Goal: Information Seeking & Learning: Compare options

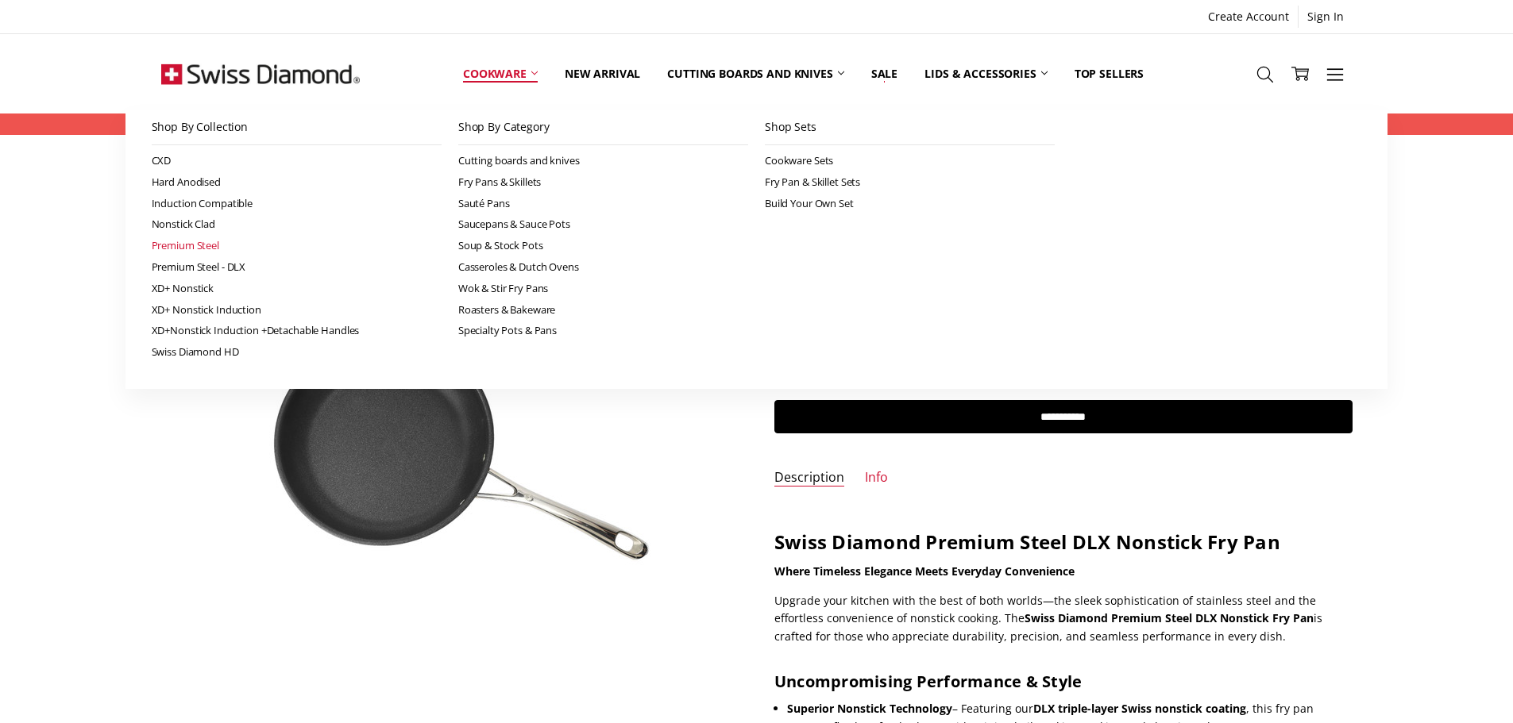
click at [206, 245] on link "Premium Steel" at bounding box center [297, 245] width 290 height 21
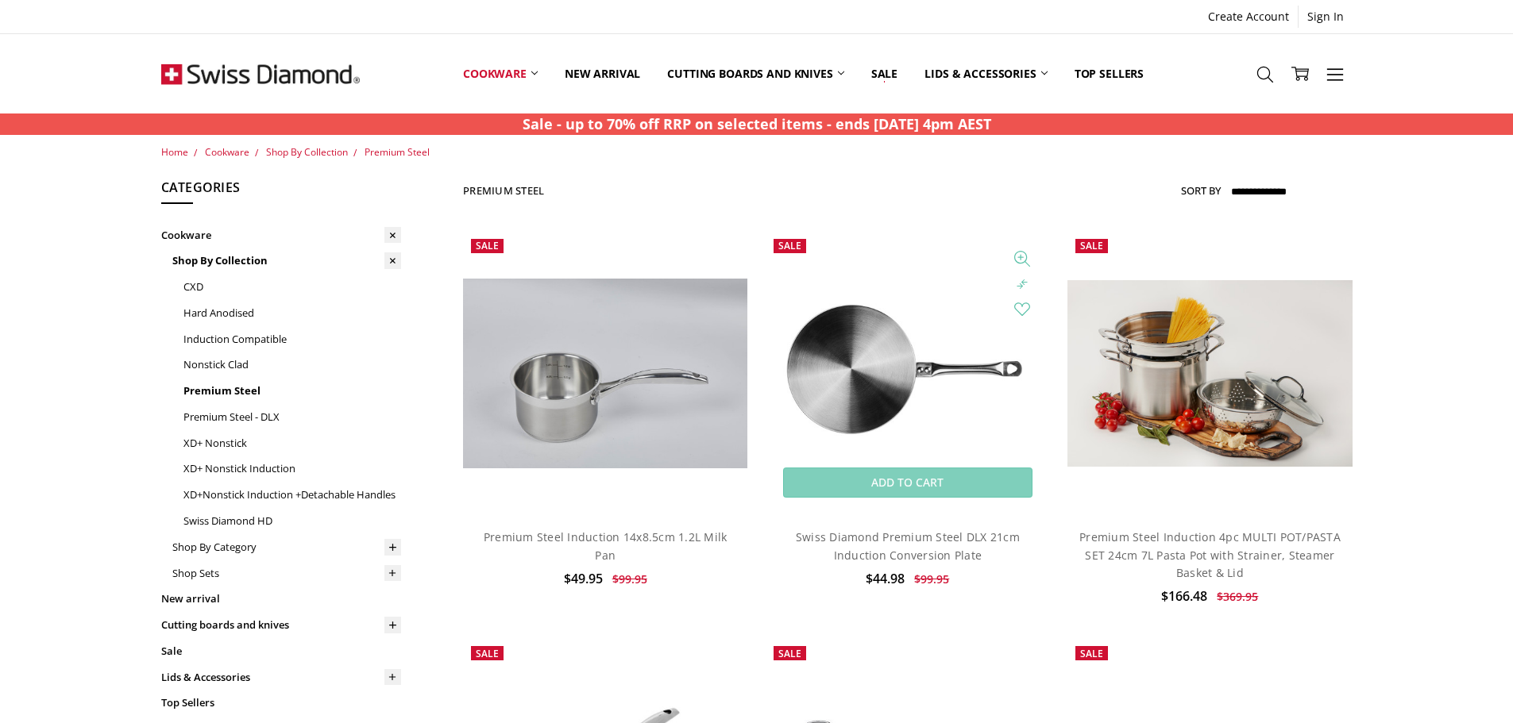
click at [853, 348] on img at bounding box center [908, 373] width 284 height 284
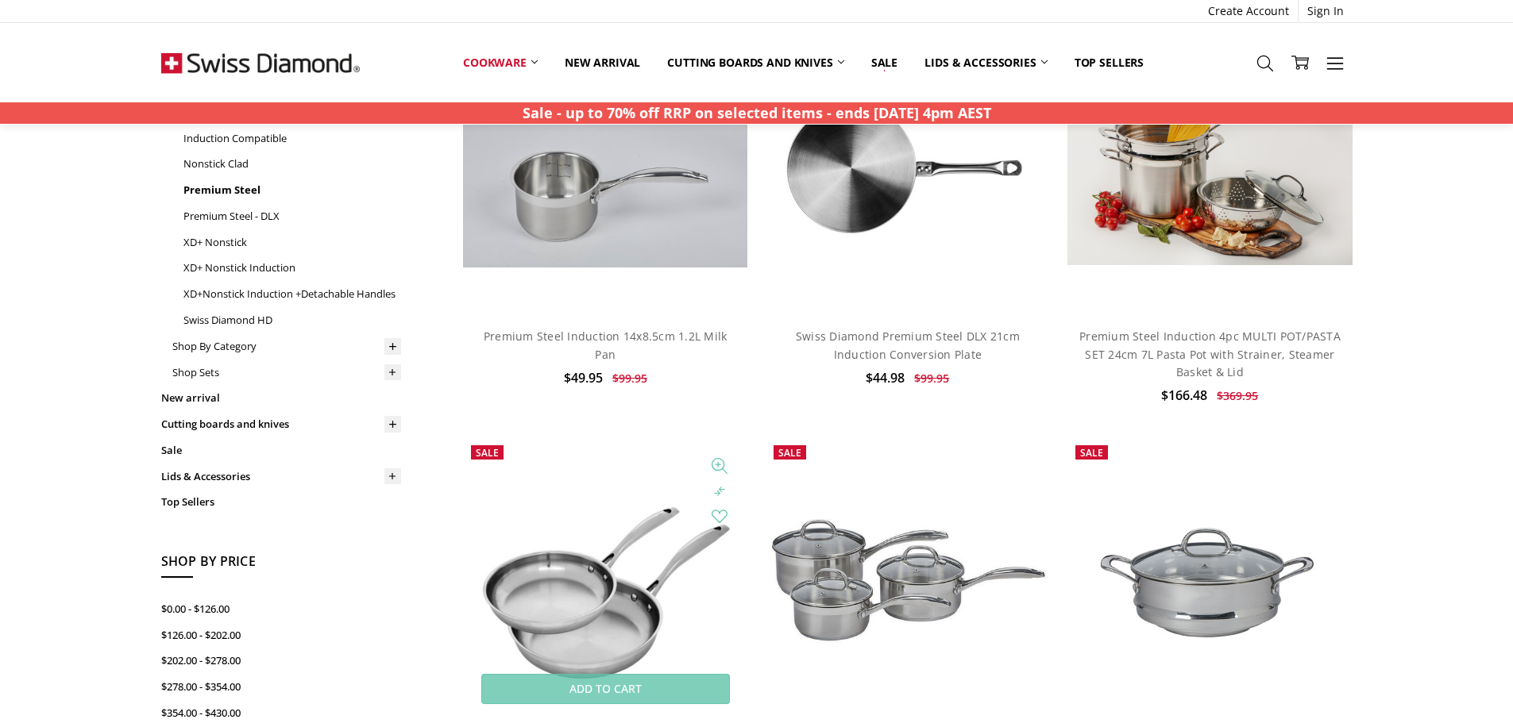
scroll to position [397, 0]
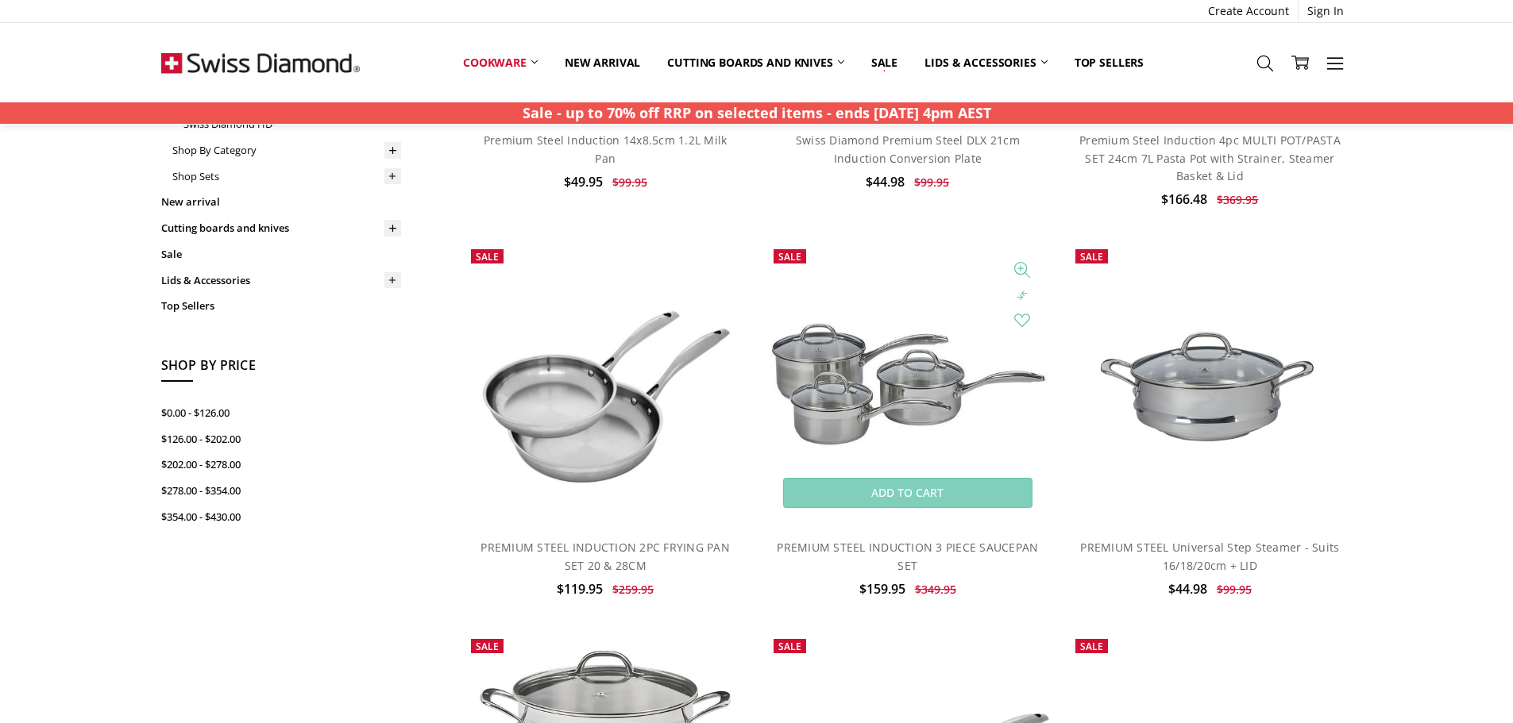
click at [831, 404] on img at bounding box center [908, 384] width 284 height 148
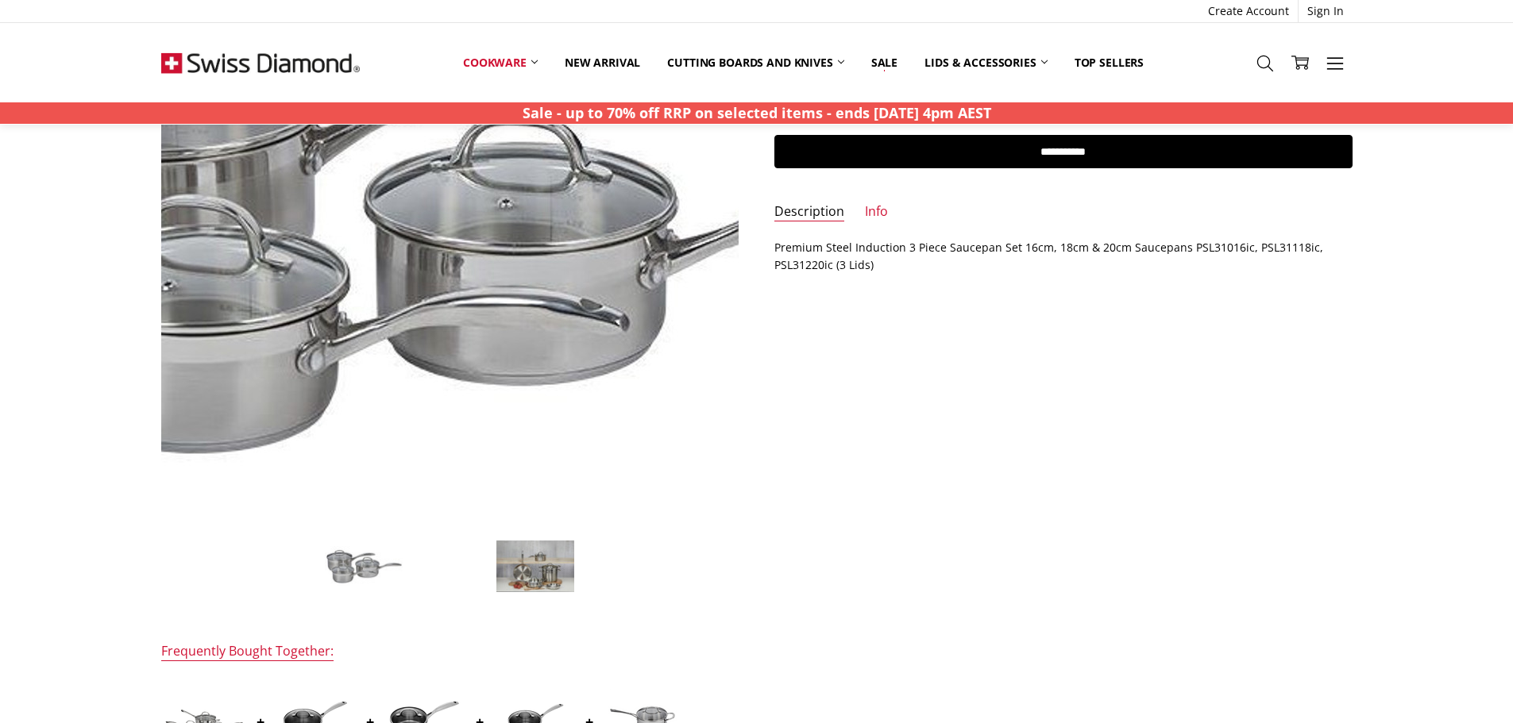
scroll to position [397, 0]
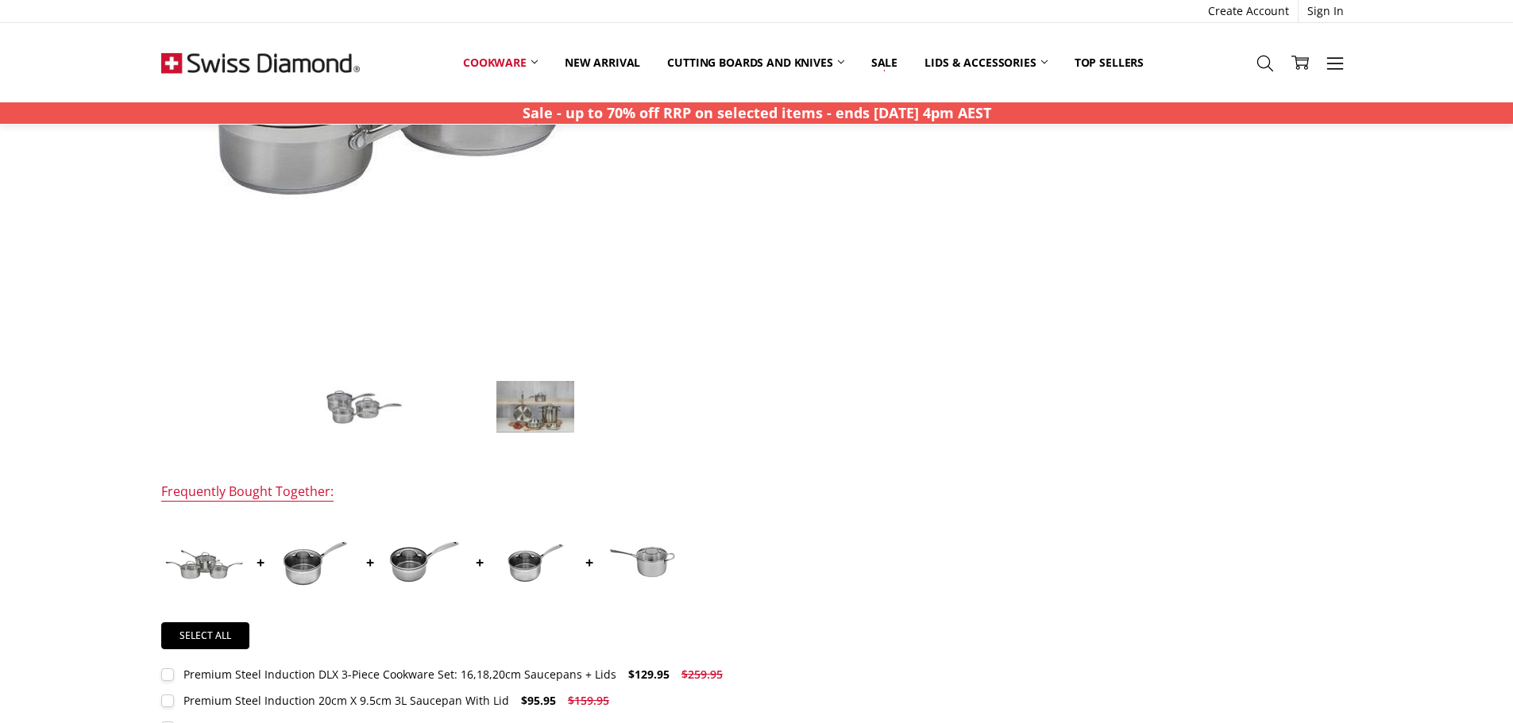
click at [504, 407] on img at bounding box center [535, 407] width 79 height 54
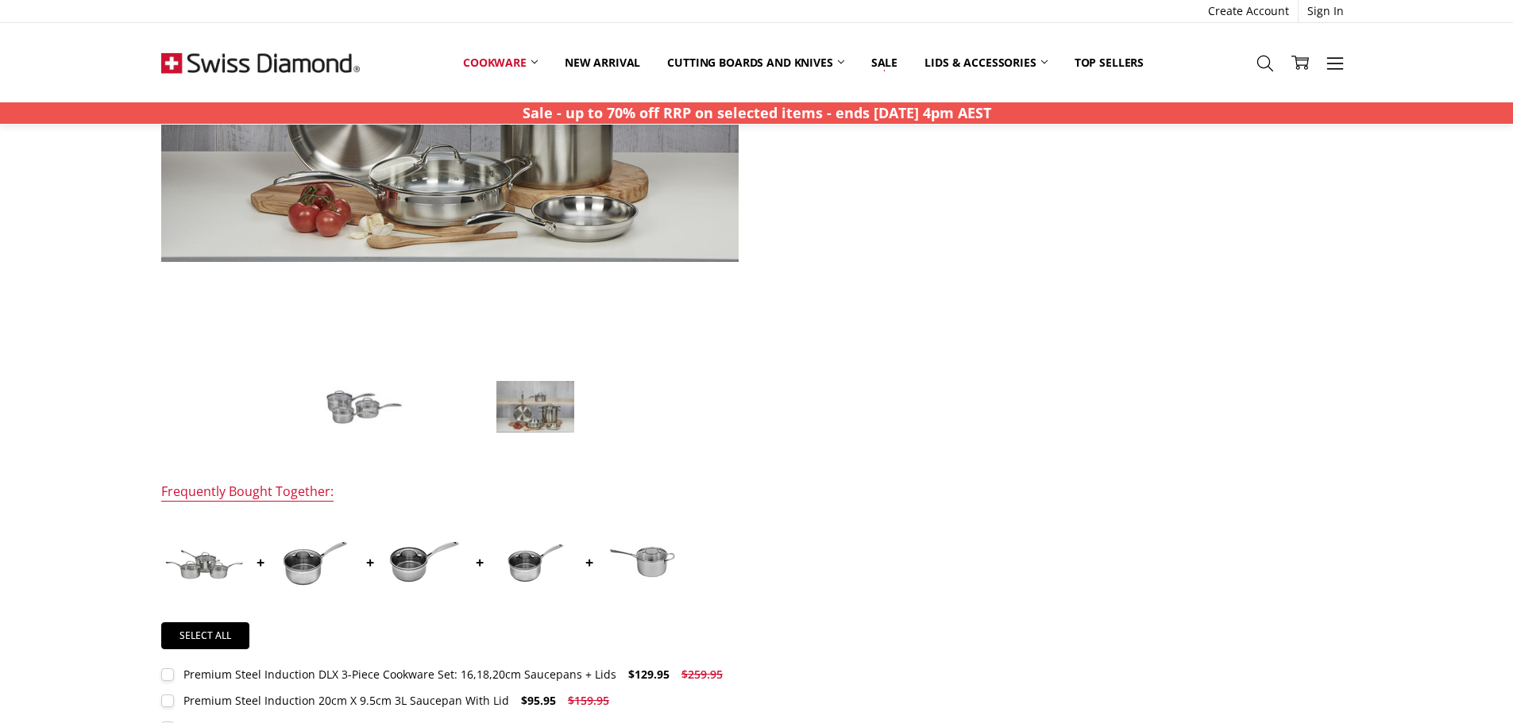
scroll to position [159, 0]
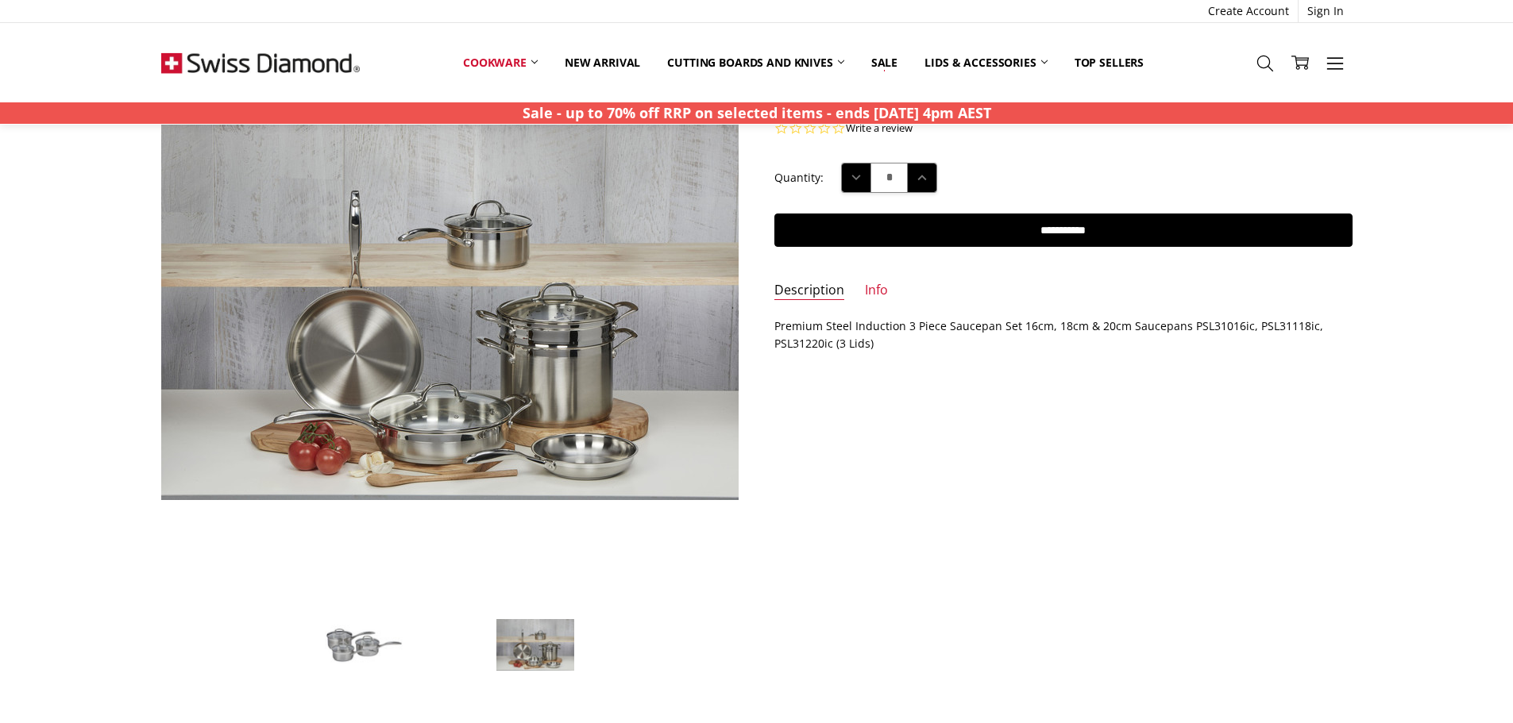
click at [351, 648] on img at bounding box center [363, 645] width 79 height 42
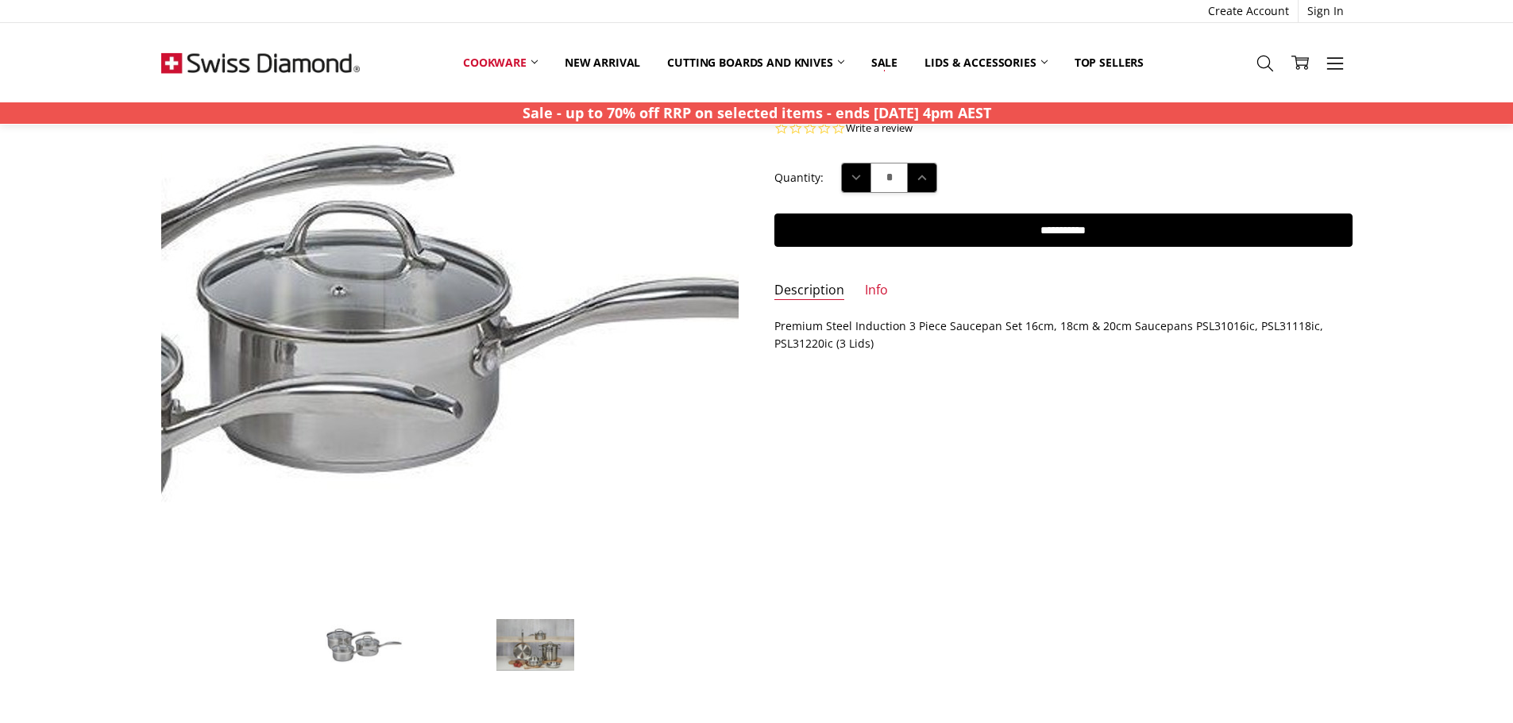
drag, startPoint x: 431, startPoint y: 234, endPoint x: 743, endPoint y: 462, distance: 385.8
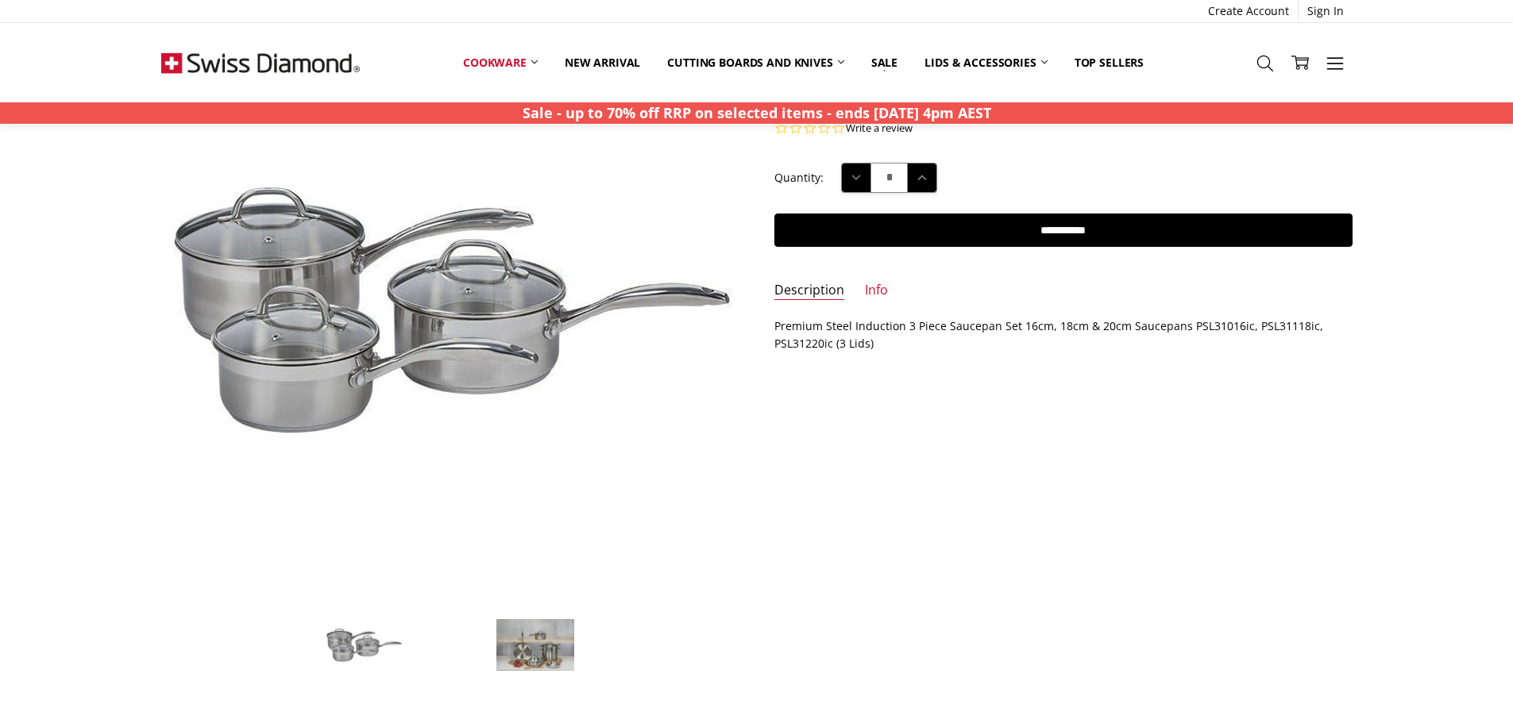
drag, startPoint x: 743, startPoint y: 462, endPoint x: 754, endPoint y: 555, distance: 93.7
click at [773, 569] on div "$159.95 $349.95 MSRP: You save Add to Wish List" at bounding box center [756, 541] width 1227 height 1045
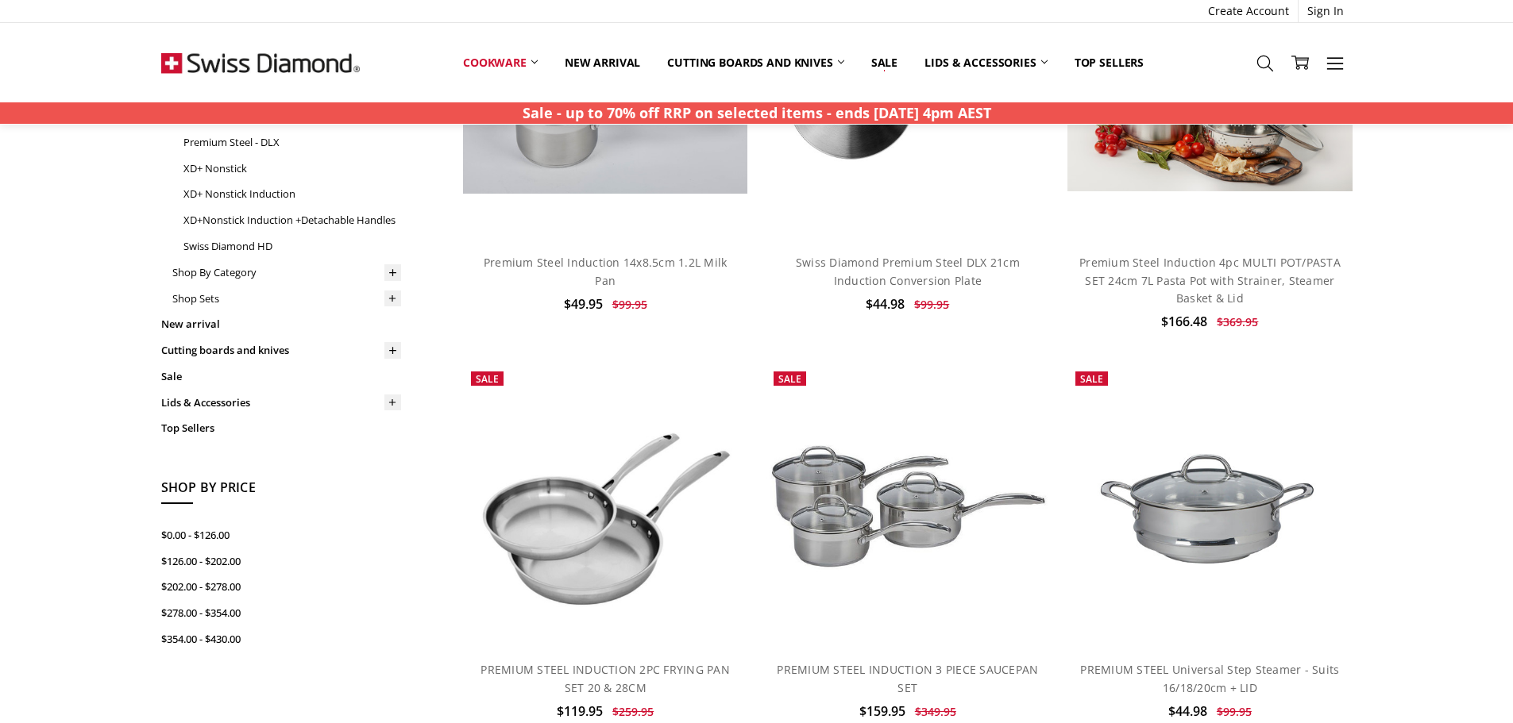
scroll to position [74, 0]
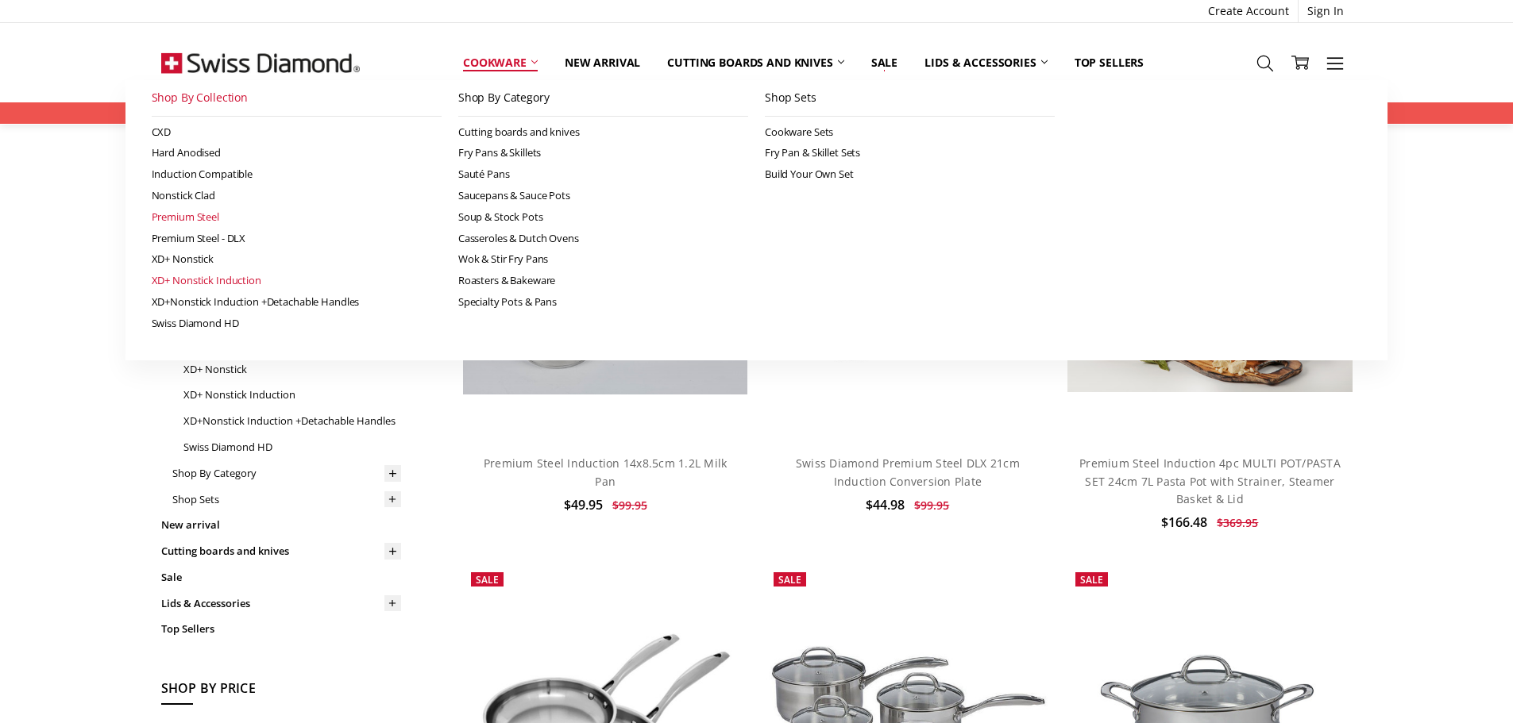
click at [199, 276] on link "XD+ Nonstick Induction" at bounding box center [297, 280] width 290 height 21
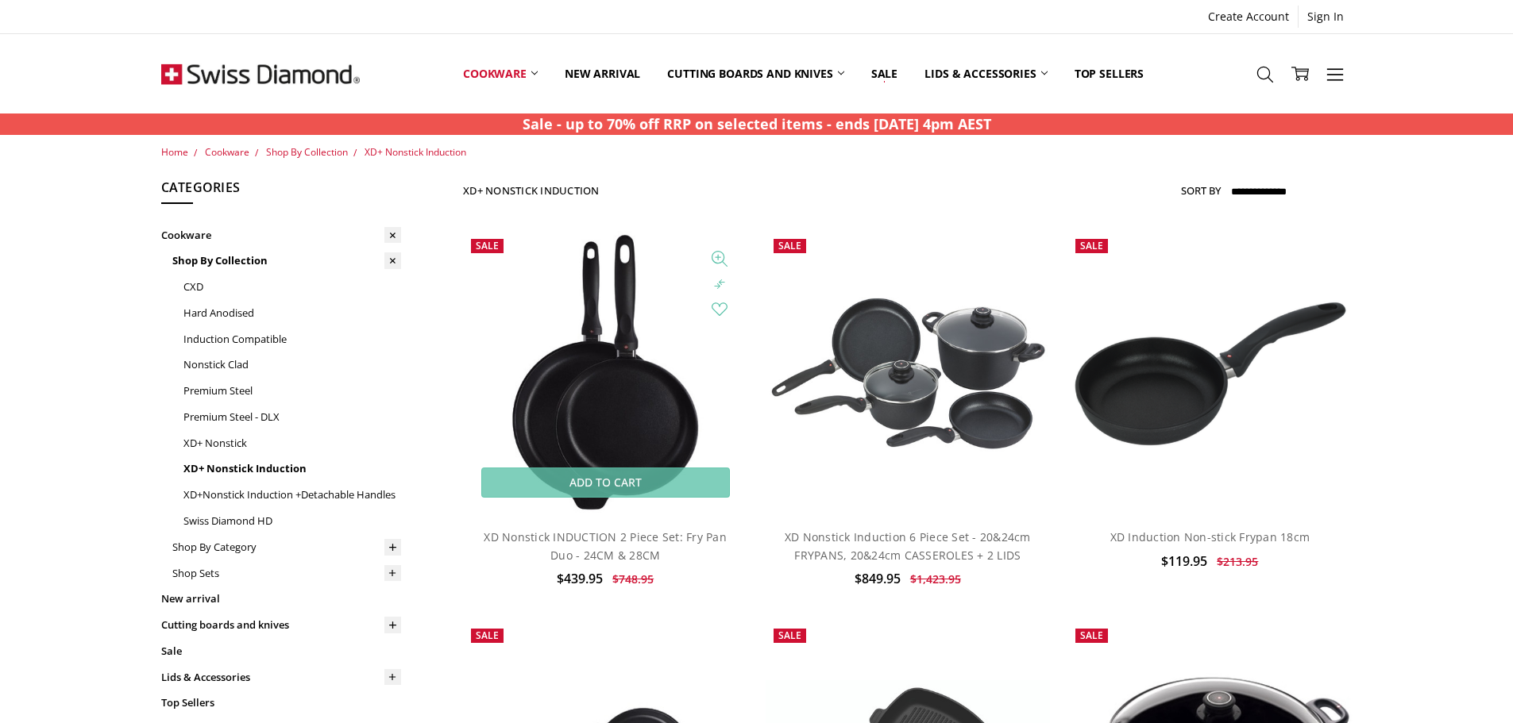
click at [580, 363] on img at bounding box center [605, 373] width 197 height 284
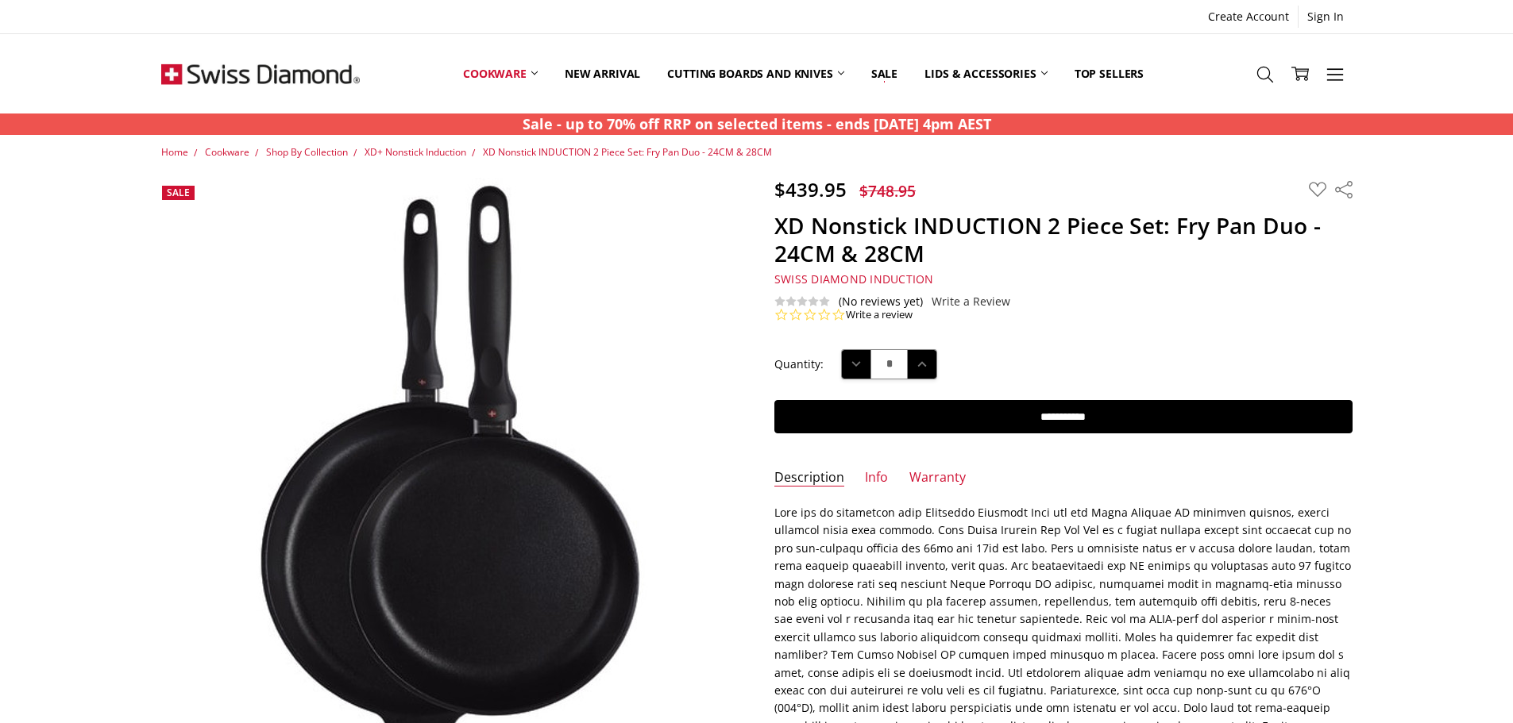
drag, startPoint x: 421, startPoint y: 469, endPoint x: 780, endPoint y: 546, distance: 367.1
click at [780, 546] on p "Made in Switzerland." at bounding box center [1063, 655] width 578 height 303
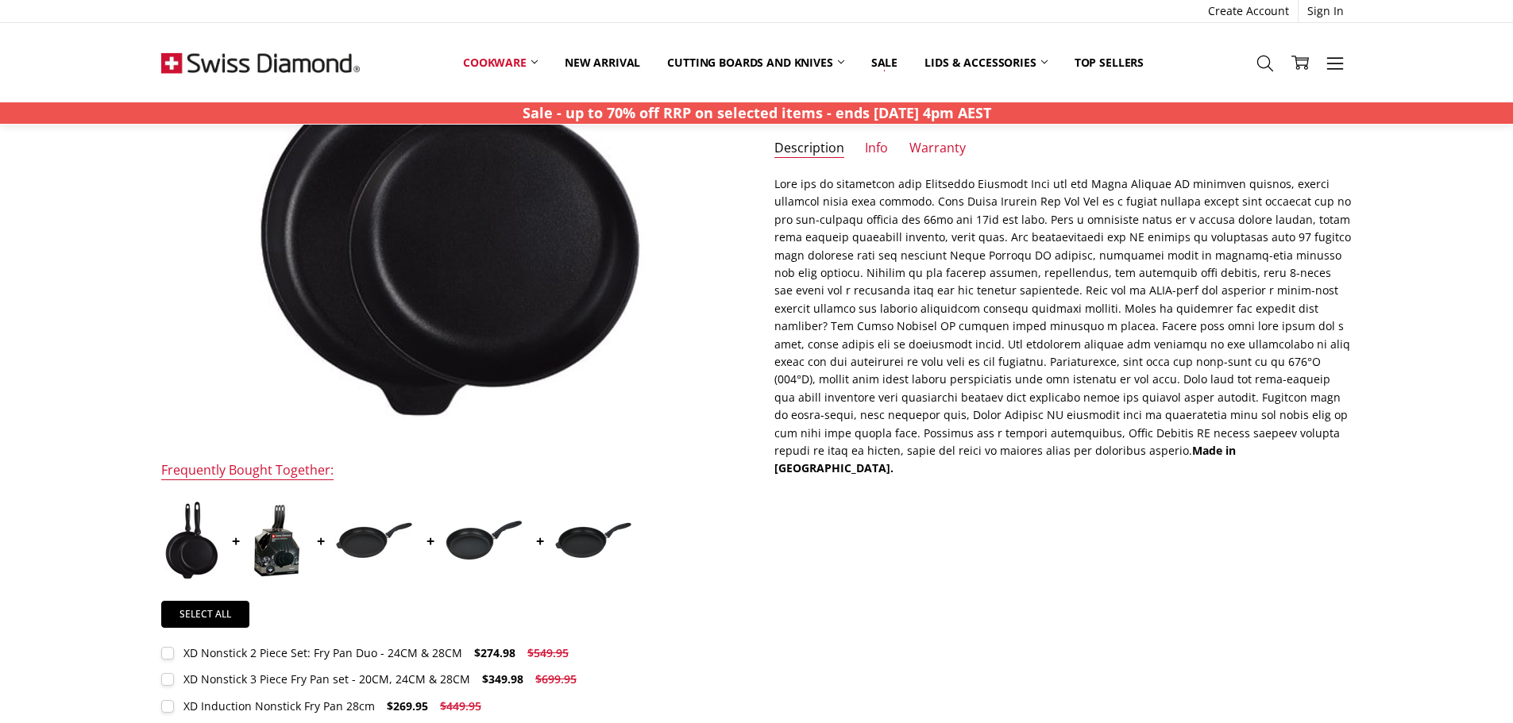
scroll to position [238, 0]
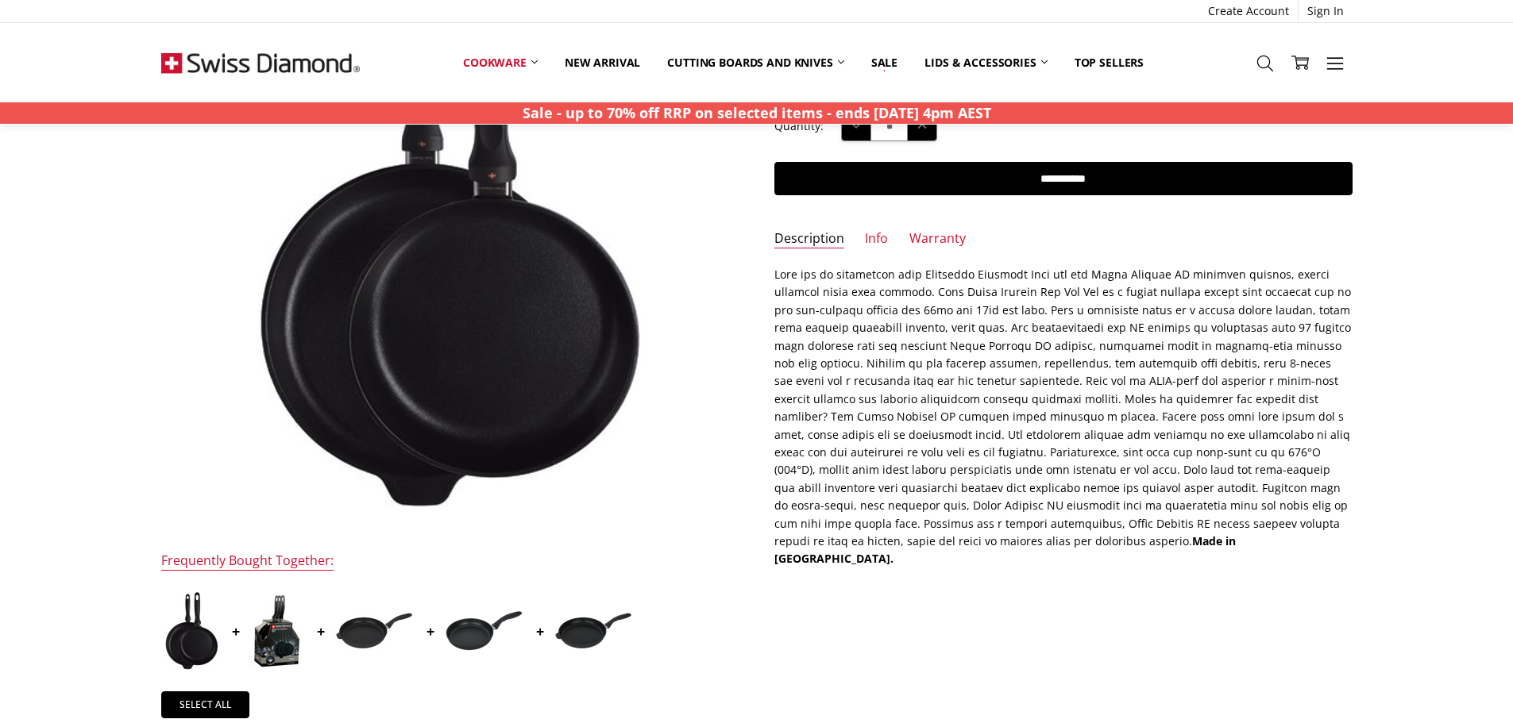
click at [287, 635] on img at bounding box center [276, 631] width 55 height 79
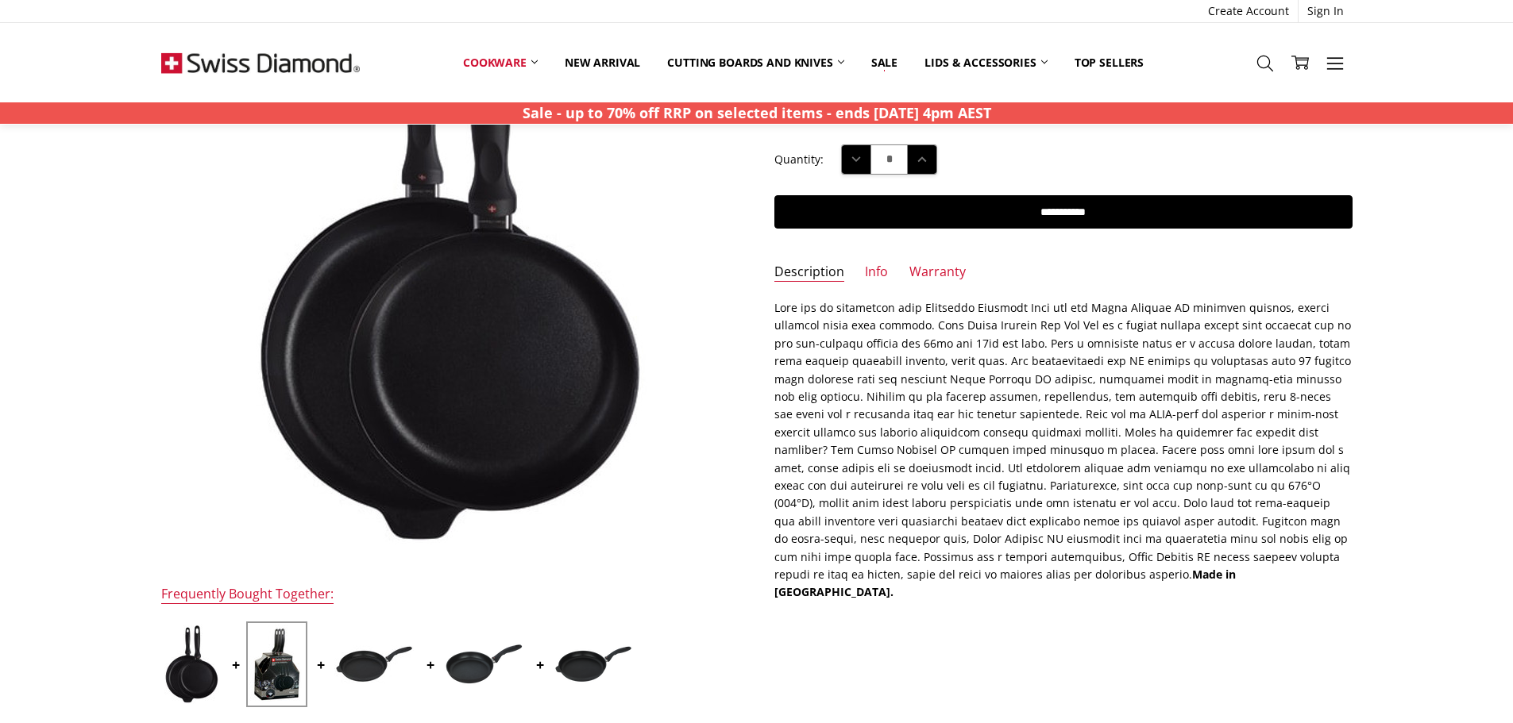
scroll to position [241, 0]
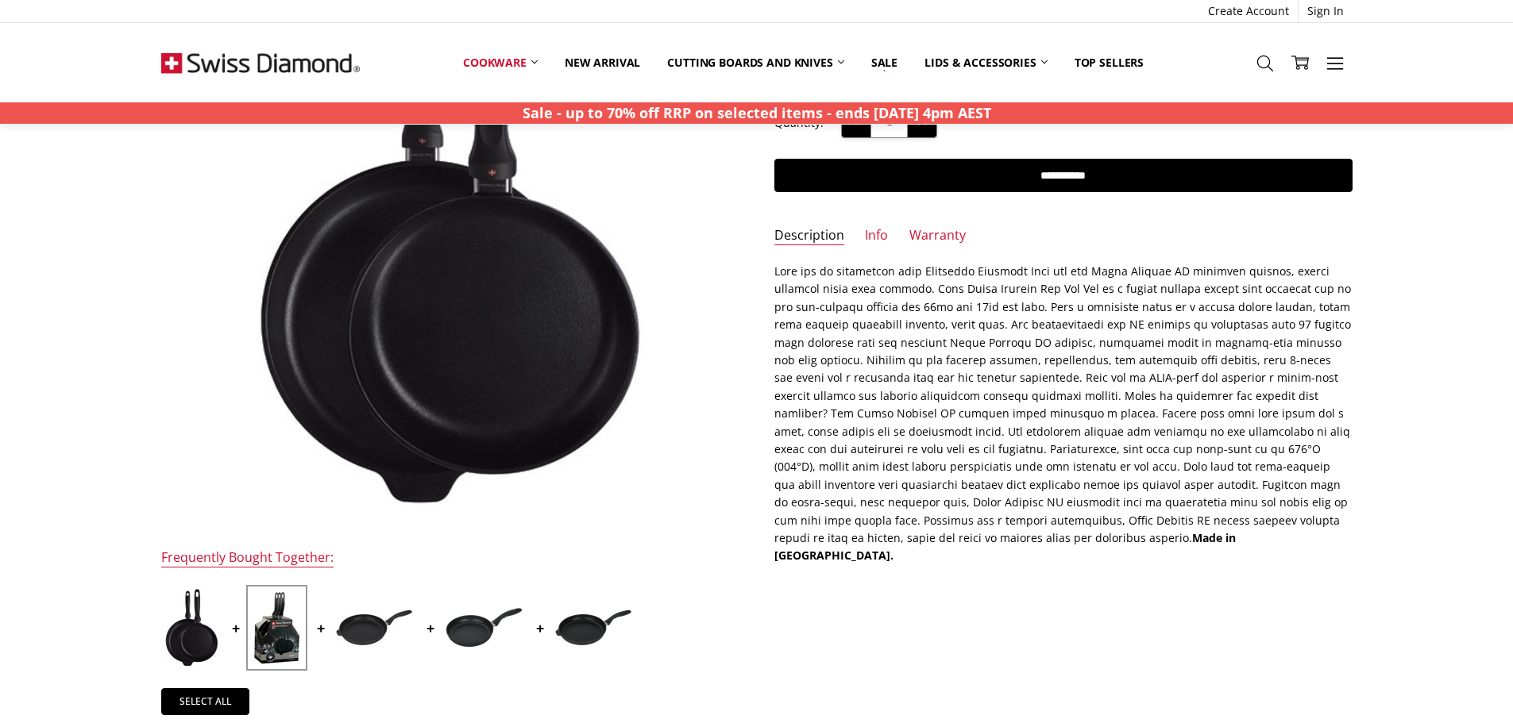
click at [198, 616] on img at bounding box center [191, 627] width 55 height 79
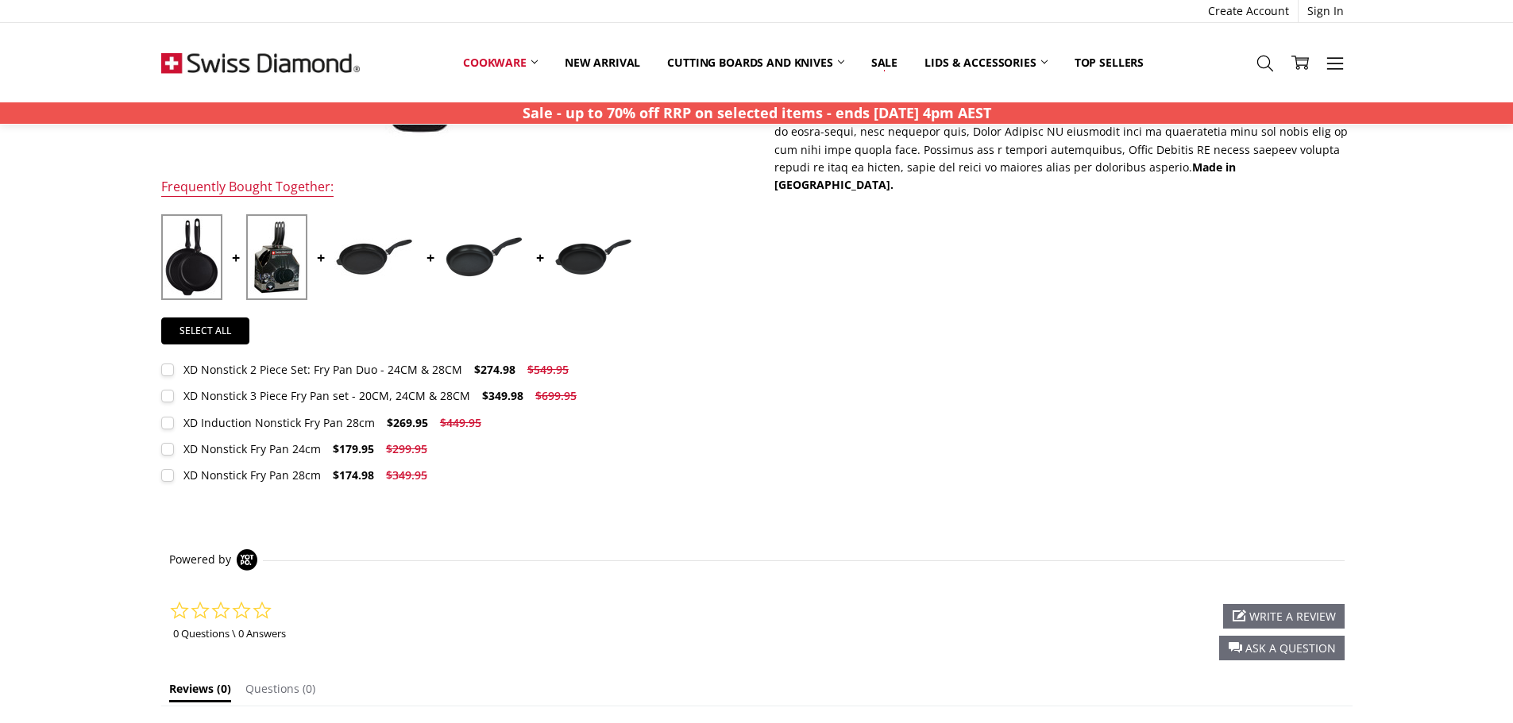
click at [289, 258] on img at bounding box center [276, 257] width 55 height 79
click at [272, 269] on img at bounding box center [276, 257] width 55 height 79
click at [267, 270] on img at bounding box center [276, 257] width 55 height 79
click at [209, 269] on img at bounding box center [191, 257] width 55 height 79
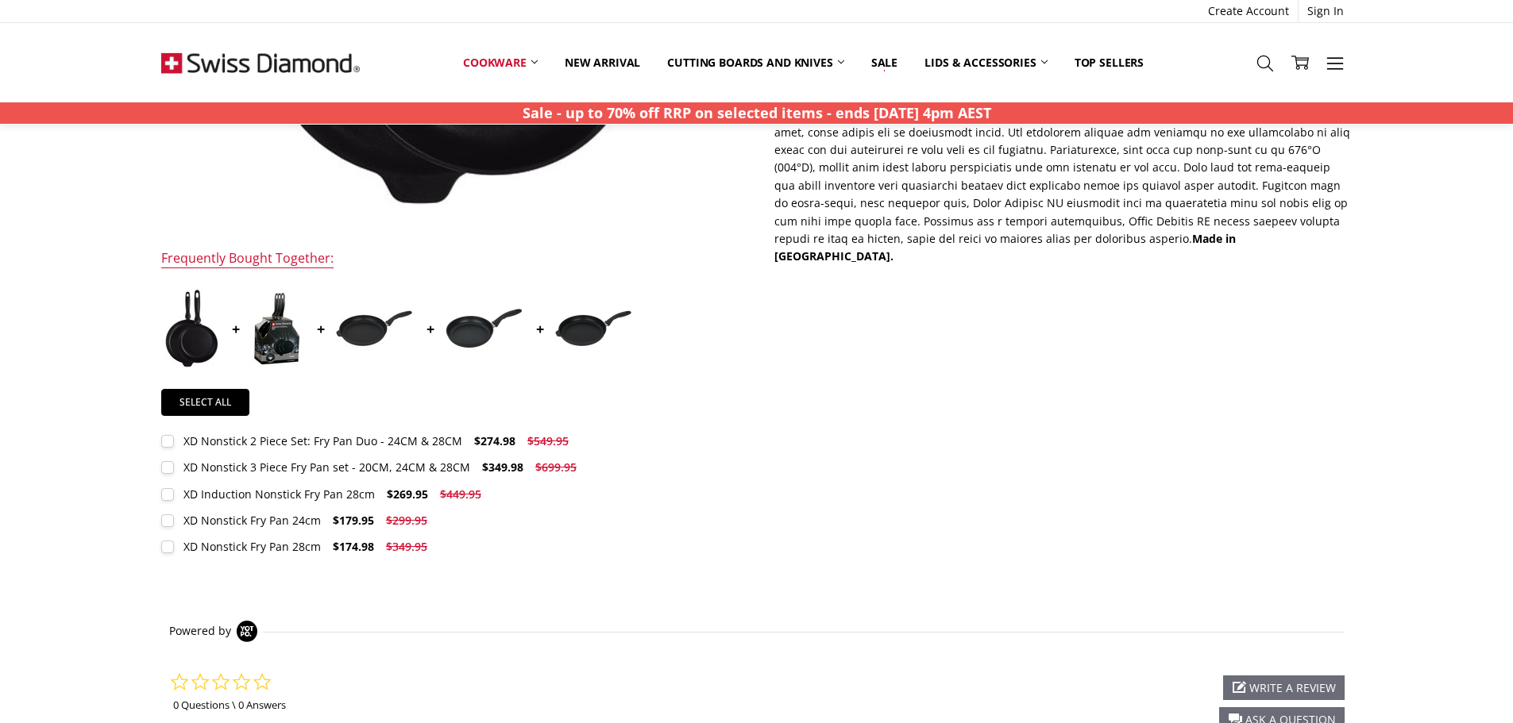
scroll to position [79, 0]
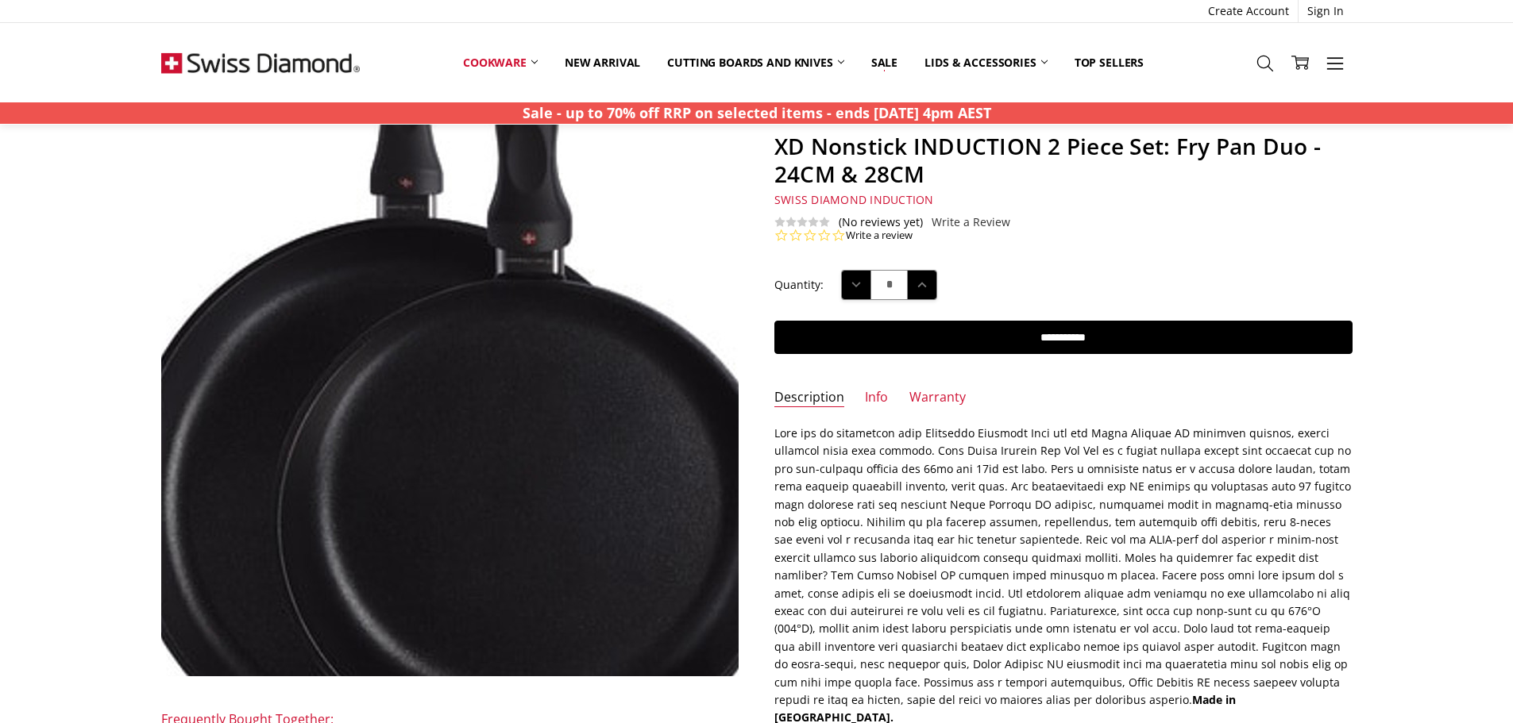
drag, startPoint x: 427, startPoint y: 460, endPoint x: 426, endPoint y: 313, distance: 146.9
click at [426, 313] on img at bounding box center [454, 332] width 705 height 1016
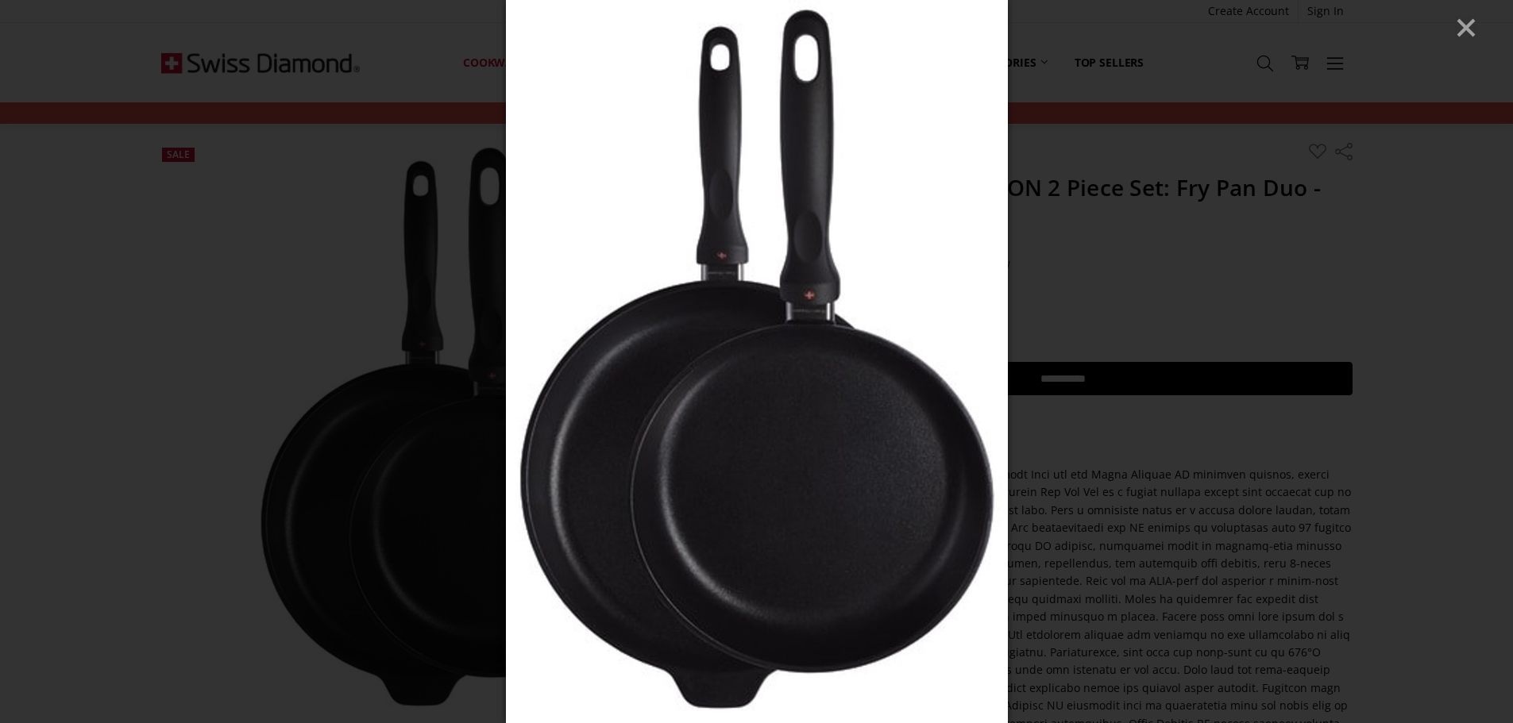
scroll to position [0, 0]
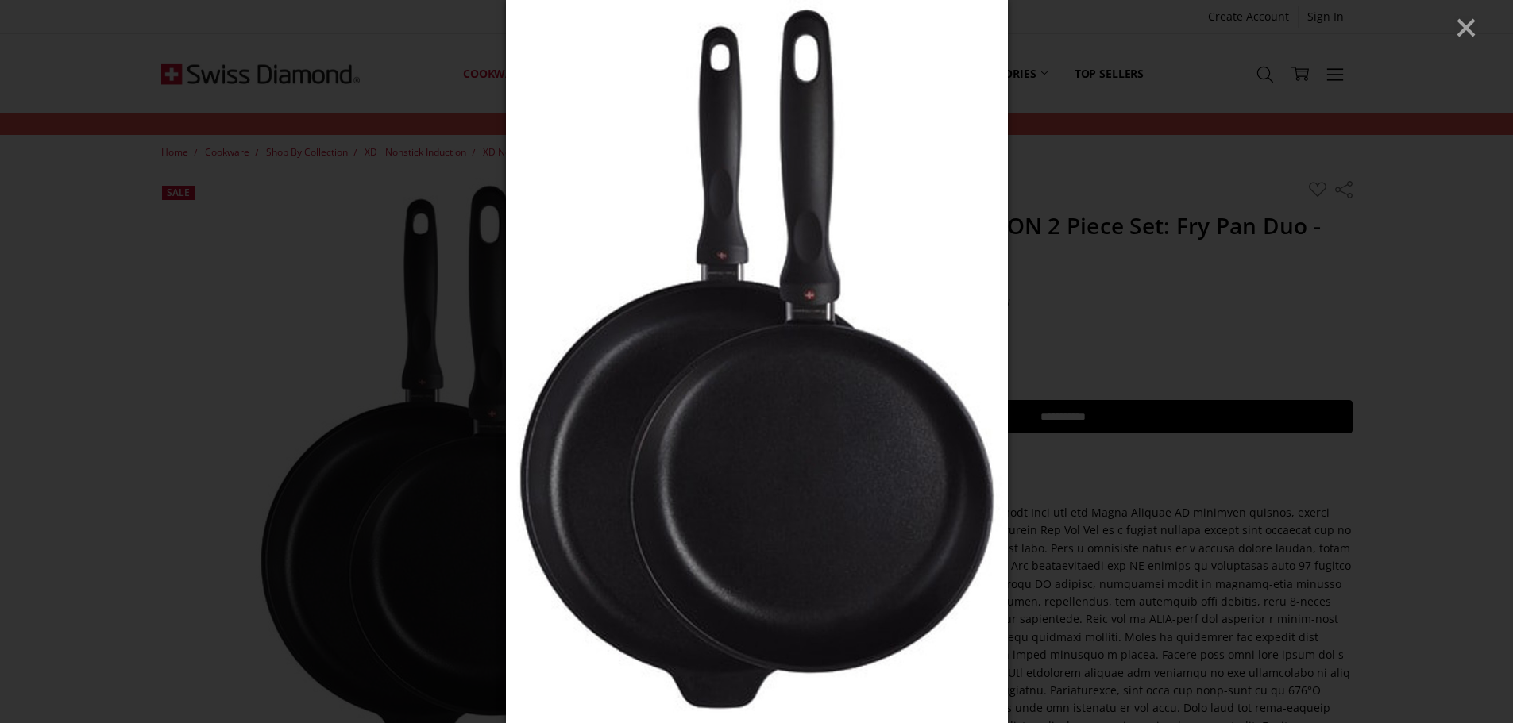
click at [1182, 267] on div at bounding box center [756, 361] width 1513 height 723
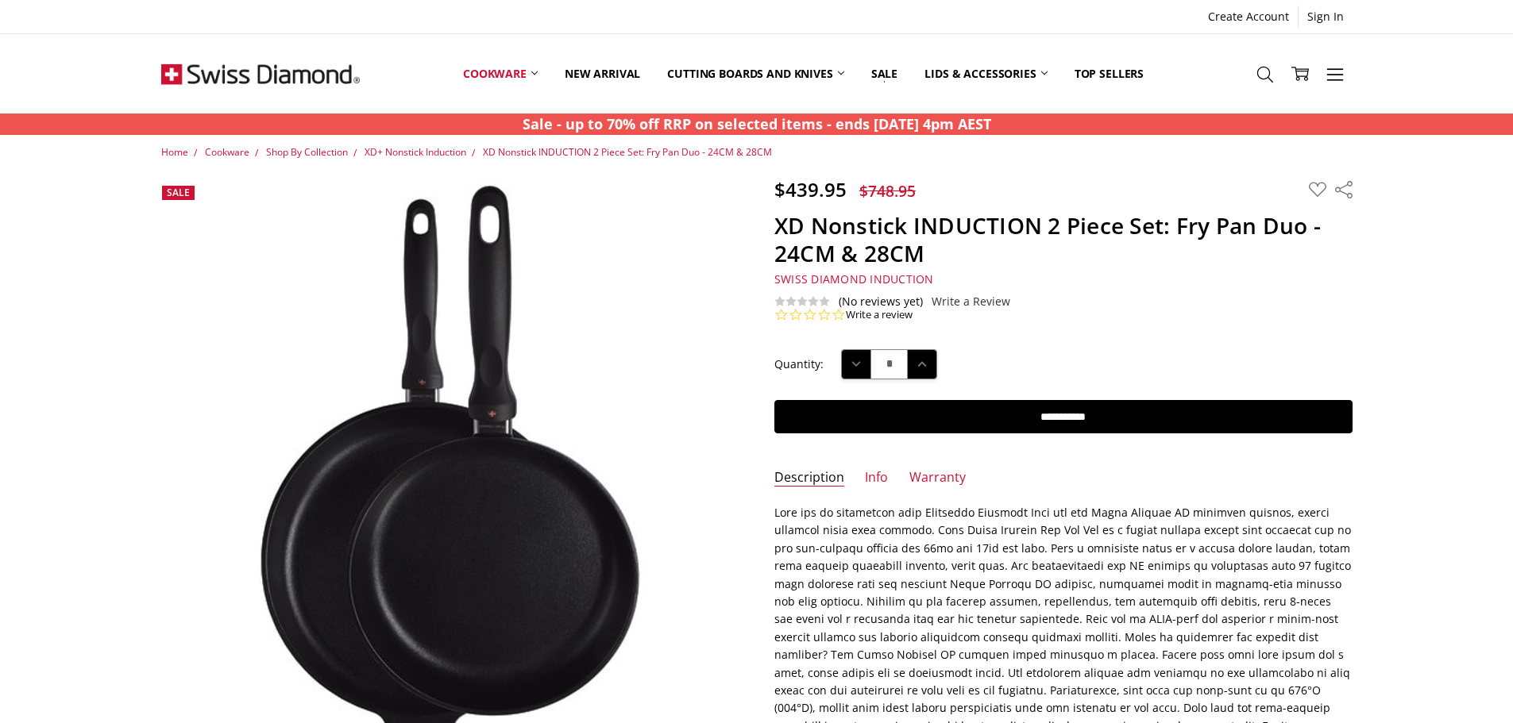
scroll to position [33, 0]
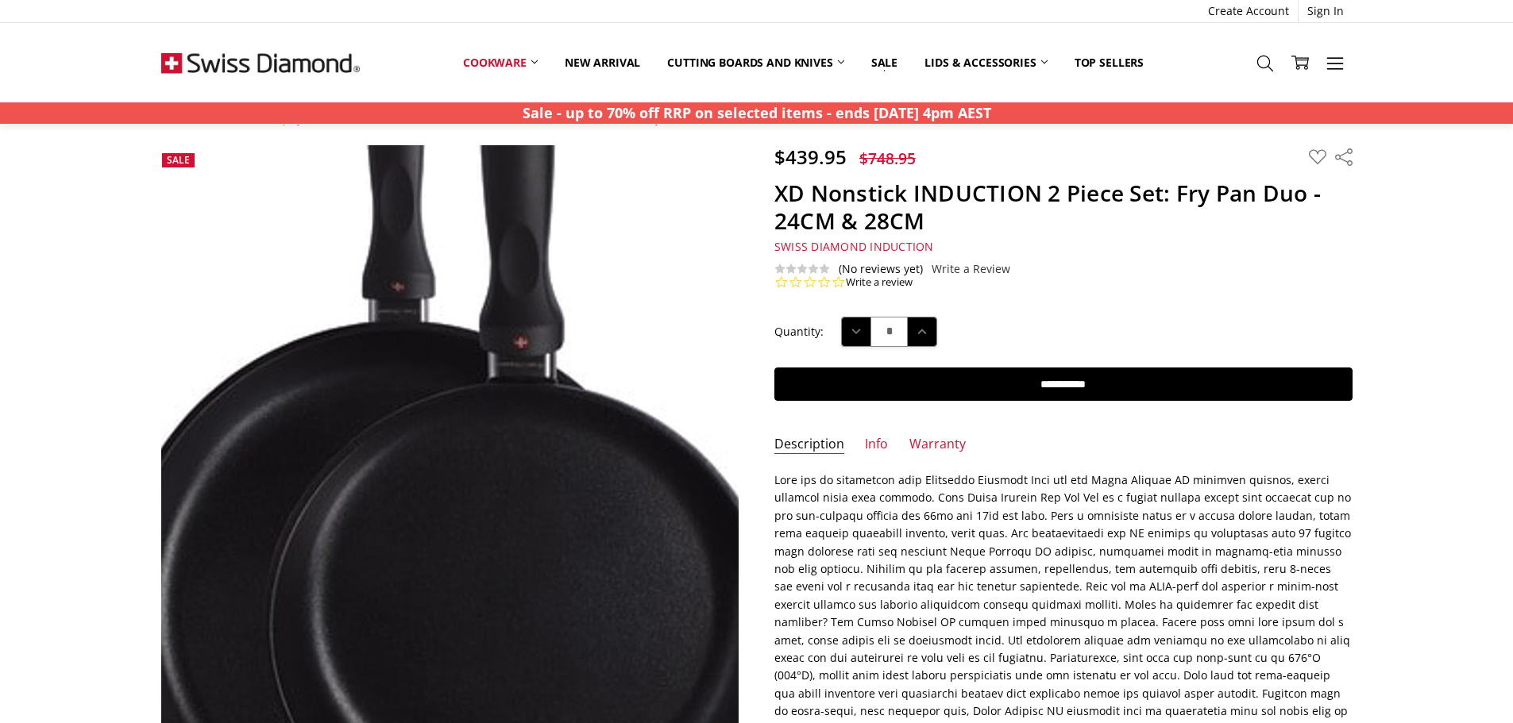
click at [464, 431] on img at bounding box center [447, 436] width 705 height 1016
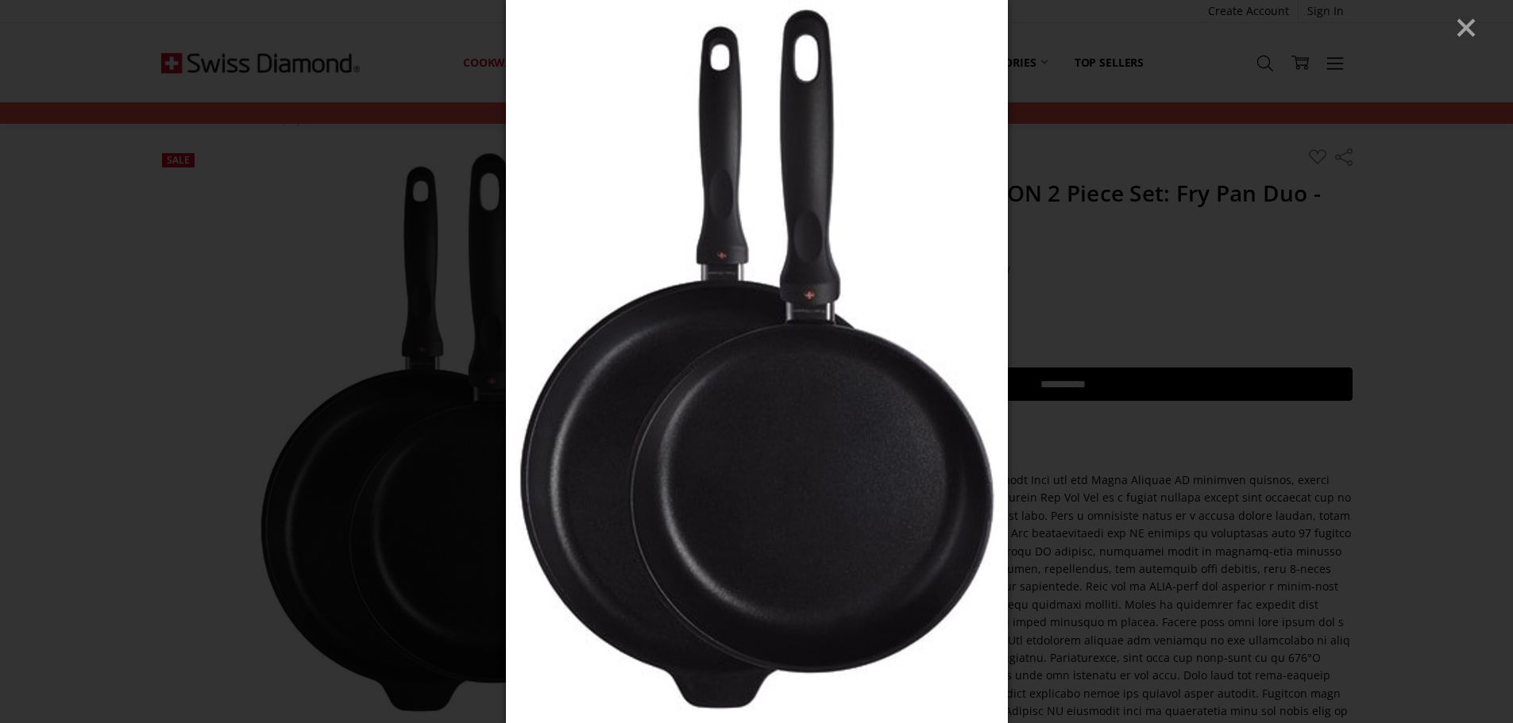
drag, startPoint x: 793, startPoint y: 354, endPoint x: 711, endPoint y: 353, distance: 82.6
click at [711, 353] on img at bounding box center [757, 361] width 502 height 723
click at [708, 353] on img at bounding box center [757, 361] width 502 height 723
click at [712, 353] on img at bounding box center [757, 361] width 502 height 723
click at [716, 353] on img at bounding box center [757, 361] width 502 height 723
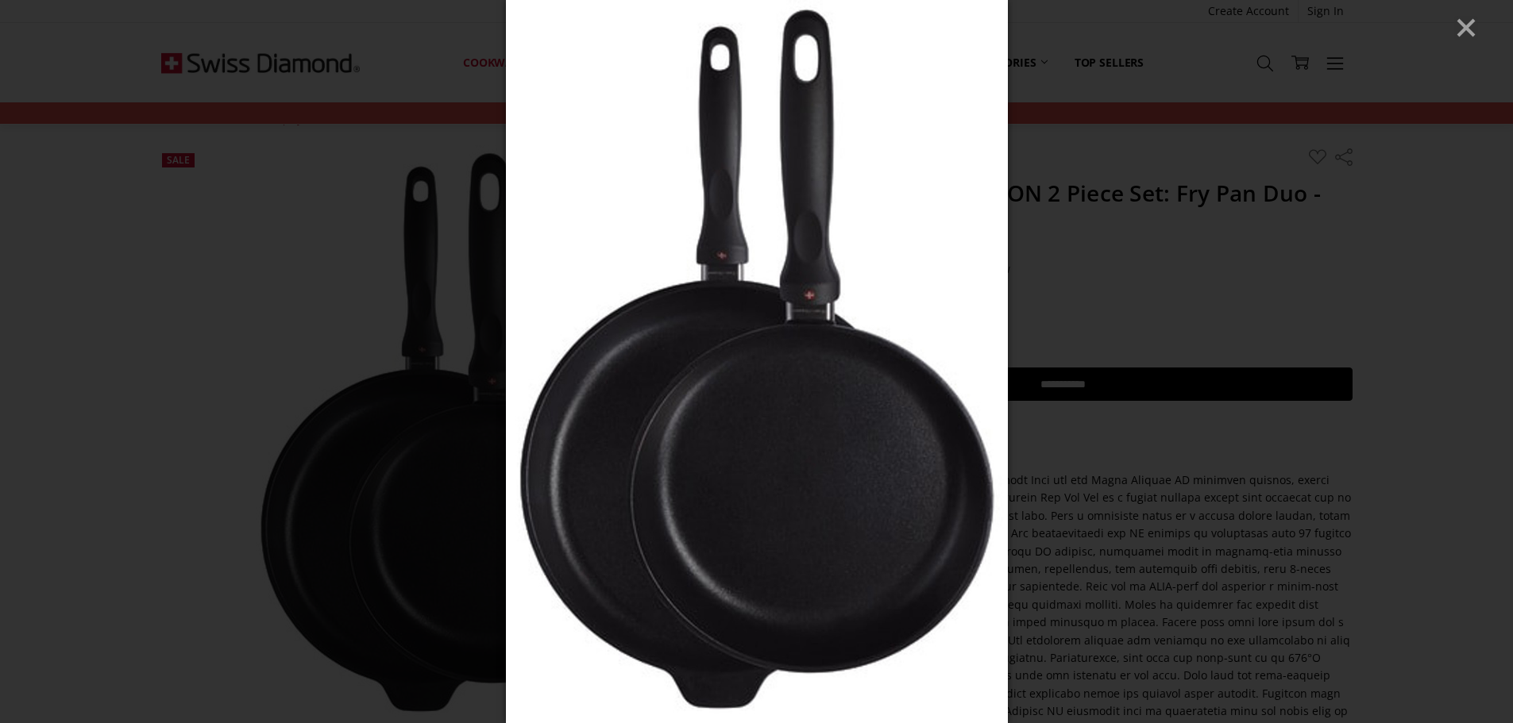
drag, startPoint x: 716, startPoint y: 353, endPoint x: 719, endPoint y: 517, distance: 163.6
click at [719, 517] on img at bounding box center [757, 361] width 502 height 723
drag, startPoint x: 806, startPoint y: 417, endPoint x: 1138, endPoint y: 286, distance: 356.9
drag, startPoint x: 1138, startPoint y: 286, endPoint x: 1062, endPoint y: 263, distance: 79.6
click at [1062, 263] on div at bounding box center [756, 361] width 1513 height 723
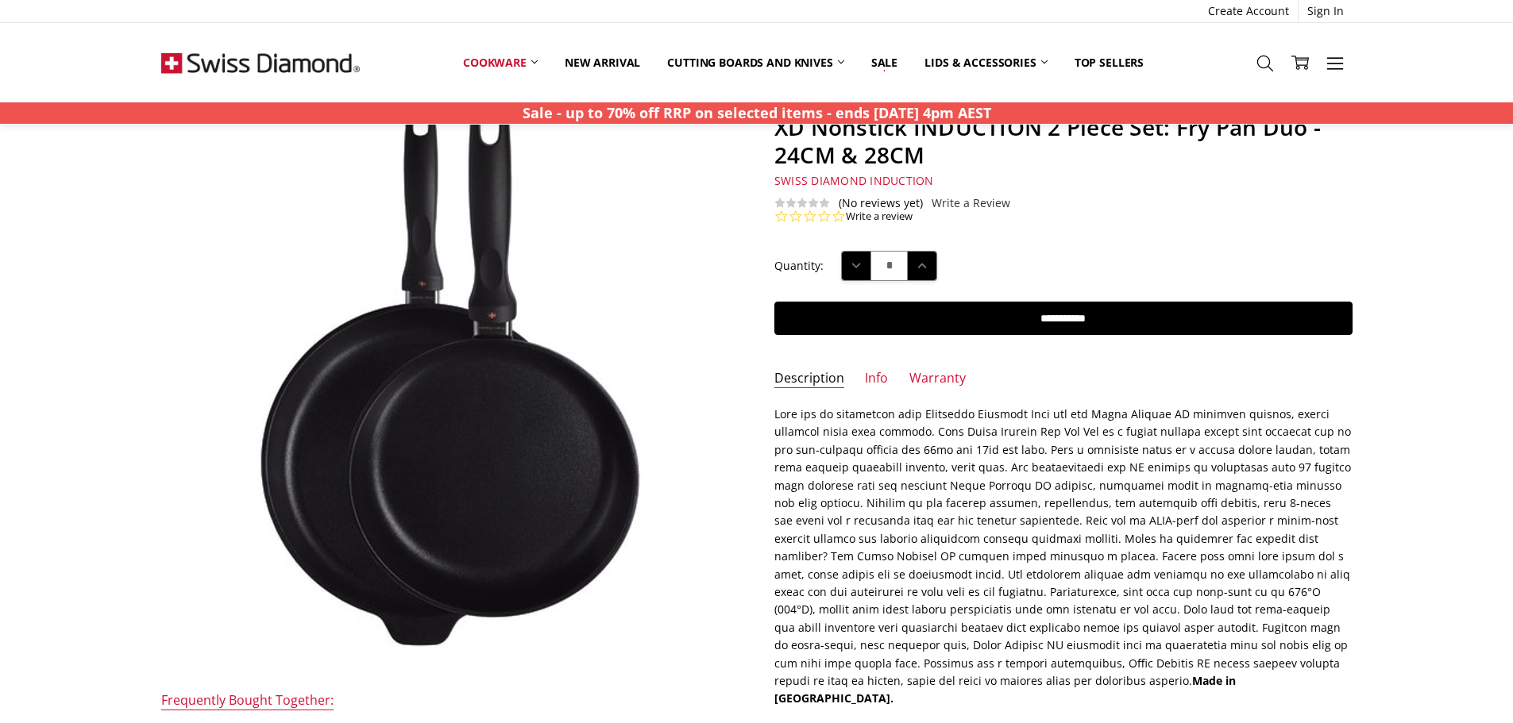
scroll to position [0, 0]
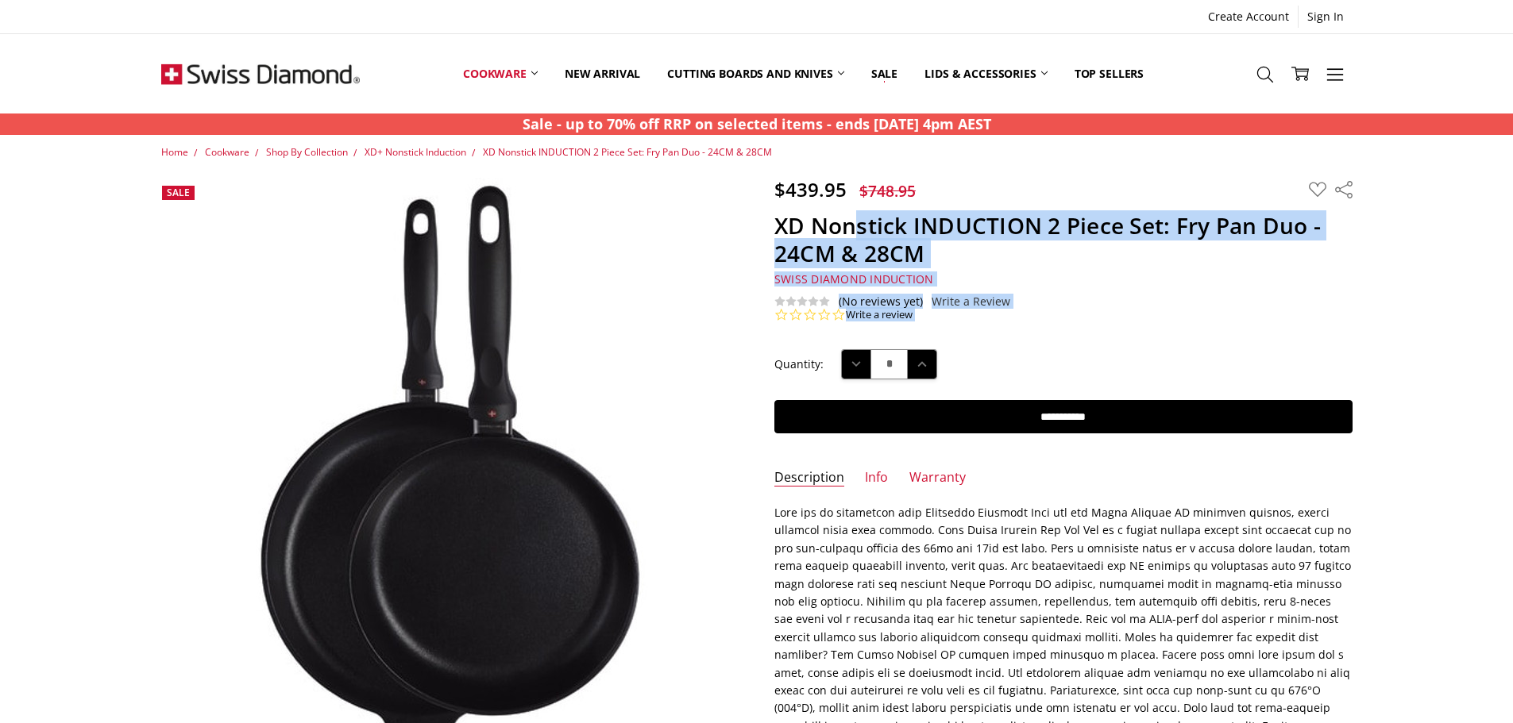
drag, startPoint x: 753, startPoint y: 221, endPoint x: 858, endPoint y: 234, distance: 105.7
click at [757, 178] on div "$439.95 $748.95 MSRP: You save Add to Wish List" at bounding box center [757, 178] width 0 height 0
click at [858, 234] on h1 "XD Nonstick INDUCTION 2 Piece Set: Fry Pan Duo - 24CM & 28CM" at bounding box center [1063, 240] width 578 height 56
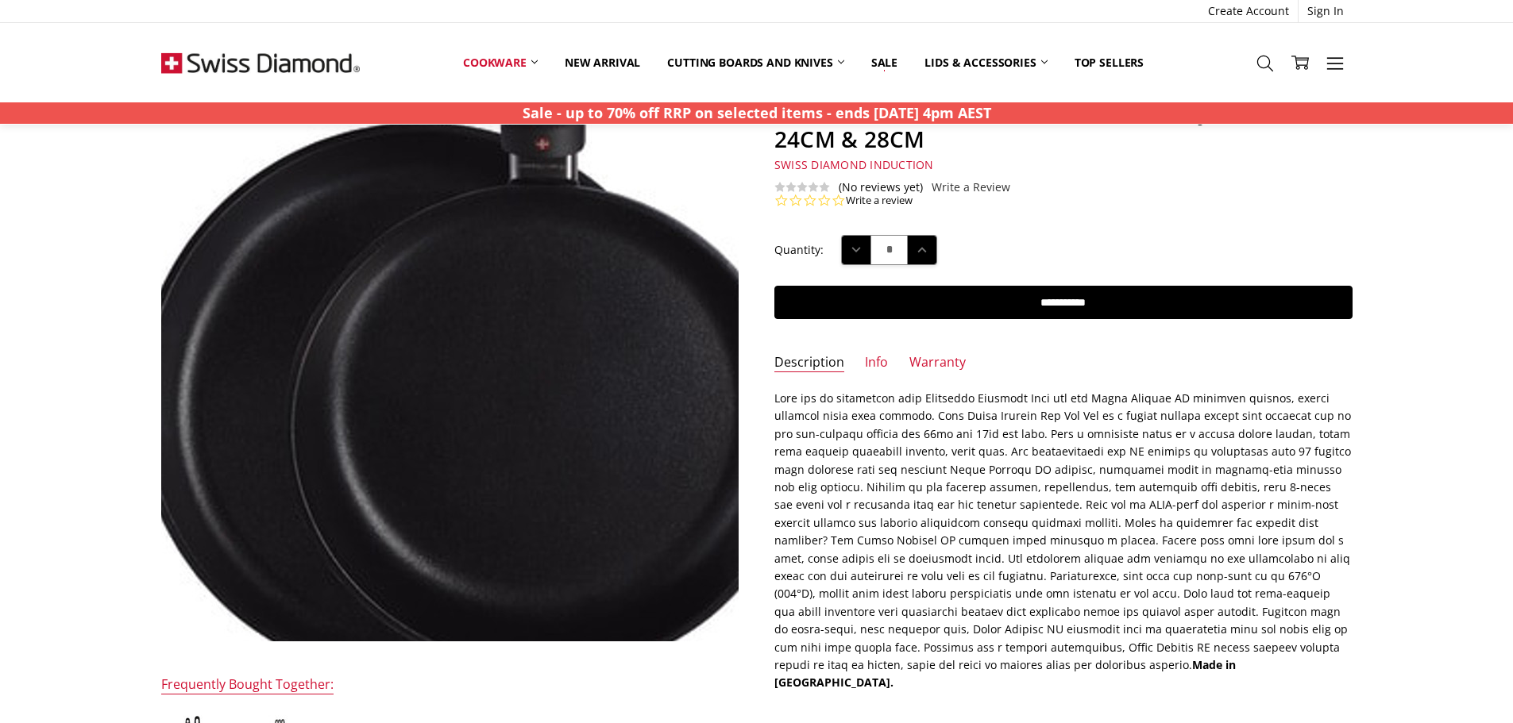
scroll to position [79, 0]
